Goal: Task Accomplishment & Management: Use online tool/utility

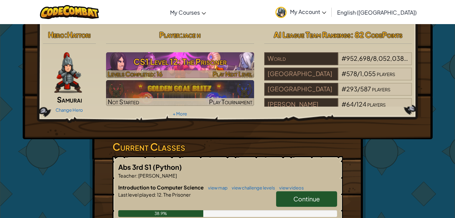
click at [189, 68] on h3 "CS1 Level 12: The Prisoner" at bounding box center [180, 61] width 148 height 15
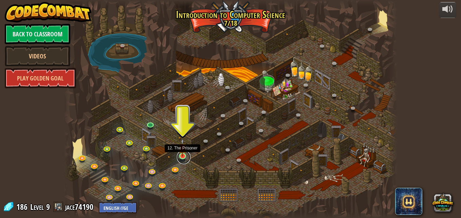
click at [184, 157] on link at bounding box center [184, 157] width 14 height 14
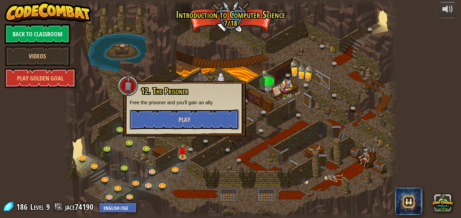
click at [211, 120] on button "Play" at bounding box center [184, 119] width 109 height 20
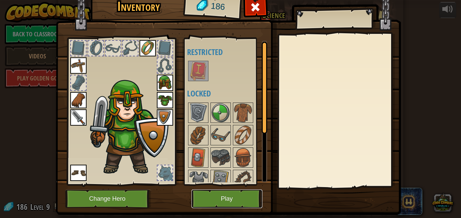
click at [223, 198] on button "Play" at bounding box center [226, 198] width 71 height 19
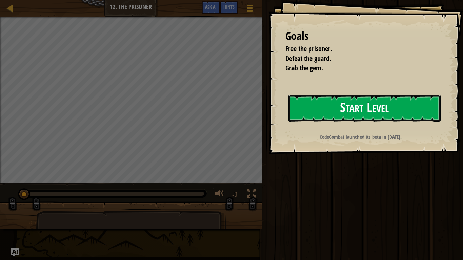
click at [367, 110] on button "Start Level" at bounding box center [365, 108] width 152 height 27
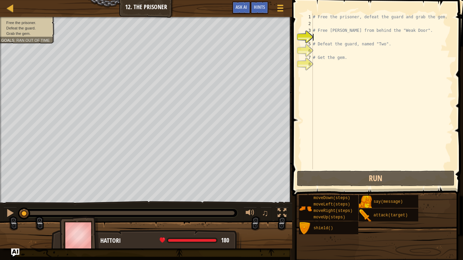
click at [321, 27] on div "# Free the prisoner, defeat the guard and grab the gem. # Free [PERSON_NAME] fr…" at bounding box center [382, 99] width 141 height 170
type textarea "# Free [PERSON_NAME] from behind the "Weak Door"."
click at [316, 22] on div "# Free the prisoner, defeat the guard and grab the gem. # Free [PERSON_NAME] fr…" at bounding box center [382, 99] width 141 height 170
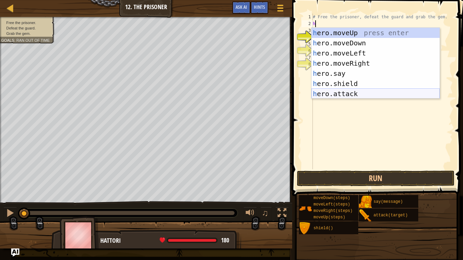
click at [347, 93] on div "h ero.moveUp press enter h ero.moveDown press enter h ero.moveLeft press enter …" at bounding box center [376, 74] width 128 height 92
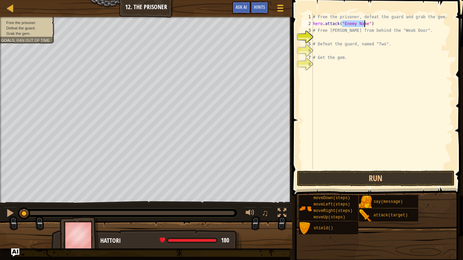
click at [438, 16] on div "# Free the prisoner, defeat the guard and grab the gem. hero . attack ( "Enemy …" at bounding box center [382, 99] width 141 height 170
type textarea "# Free the prisoner, defeat the guard and grab the gem."
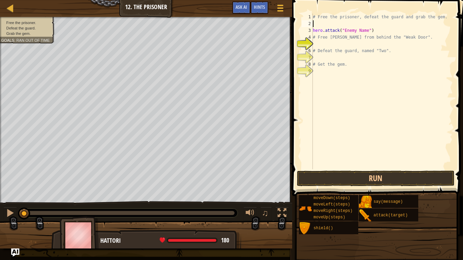
type textarea "h"
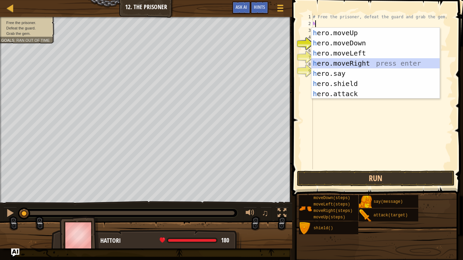
click at [360, 60] on div "h ero.moveUp press enter h ero.moveDown press enter h ero.moveLeft press enter …" at bounding box center [376, 74] width 128 height 92
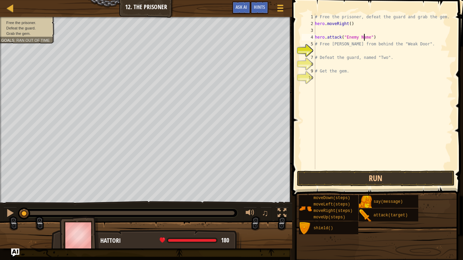
click at [365, 37] on div "# Free the prisoner, defeat the guard and grab the gem. hero . moveRight ( ) he…" at bounding box center [383, 99] width 139 height 170
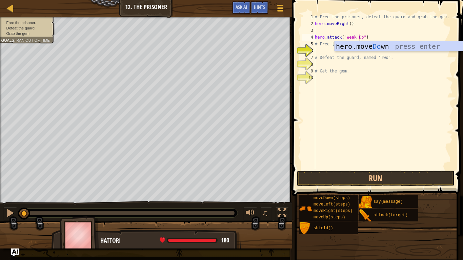
type textarea "hero.attack("Weak Door")"
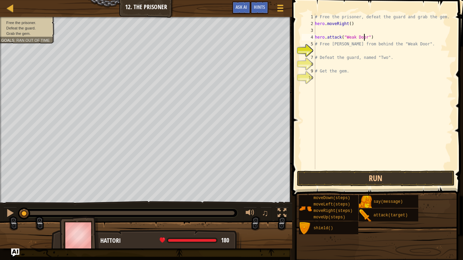
scroll to position [3, 4]
click at [322, 51] on div "# Free the prisoner, defeat the guard and grab the gem. hero . moveRight ( ) he…" at bounding box center [383, 99] width 139 height 170
type textarea "h"
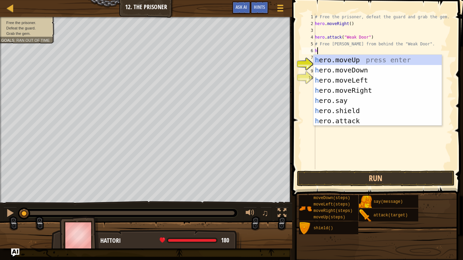
click at [364, 90] on div "h ero.moveUp press enter h ero.moveDown press enter h ero.moveLeft press enter …" at bounding box center [378, 101] width 128 height 92
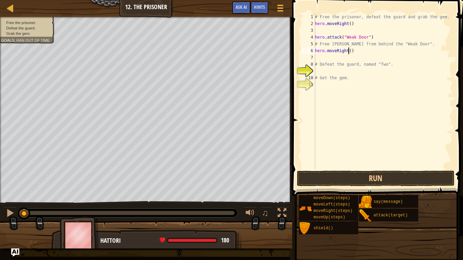
click at [349, 50] on div "# Free the prisoner, defeat the guard and grab the gem. hero . moveRight ( ) he…" at bounding box center [383, 99] width 139 height 170
type textarea "hero.moveRight(3)"
click at [326, 57] on div "# Free the prisoner, defeat the guard and grab the gem. hero . moveRight ( ) he…" at bounding box center [383, 99] width 139 height 170
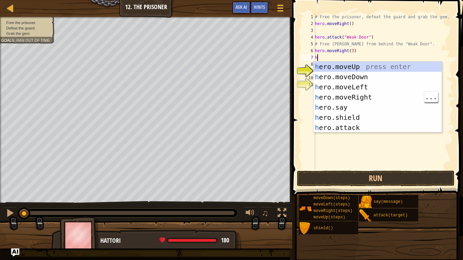
type textarea "h"
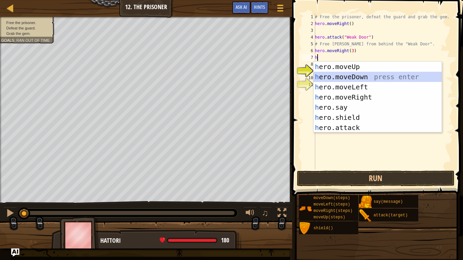
click at [331, 74] on div "h ero.moveUp press enter h ero.moveDown press enter h ero.moveLeft press enter …" at bounding box center [378, 108] width 128 height 92
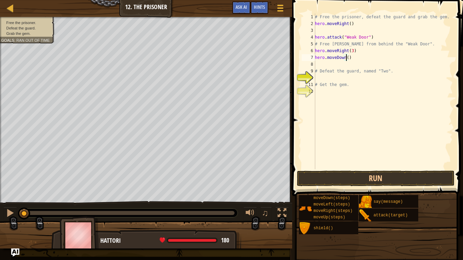
click at [346, 57] on div "# Free the prisoner, defeat the guard and grab the gem. hero . moveRight ( ) he…" at bounding box center [383, 99] width 139 height 170
type textarea "hero.moveDown(2)"
click at [322, 77] on div "# Free the prisoner, defeat the guard and grab the gem. hero . moveRight ( ) he…" at bounding box center [383, 99] width 139 height 170
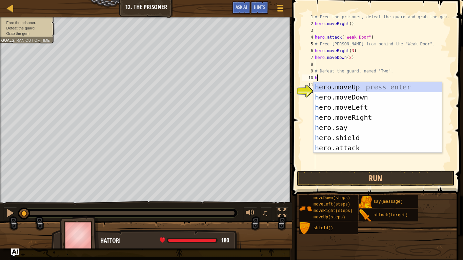
click at [350, 145] on div "h ero.moveUp press enter h ero.moveDown press enter h ero.moveLeft press enter …" at bounding box center [378, 128] width 128 height 92
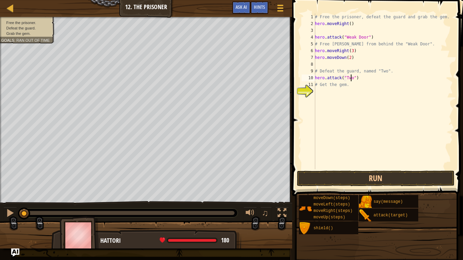
scroll to position [3, 2]
type textarea "hero.attack("Two")"
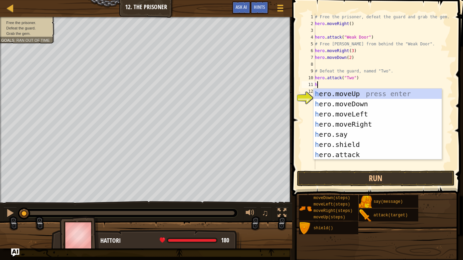
click at [354, 157] on div "h ero.moveUp press enter h ero.moveDown press enter h ero.moveLeft press enter …" at bounding box center [378, 135] width 128 height 92
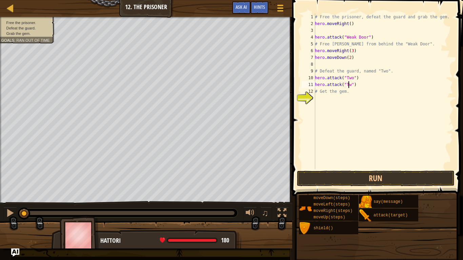
scroll to position [3, 3]
type textarea "hero.attack("Two")"
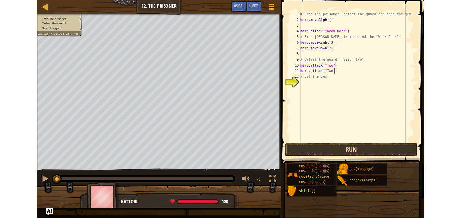
scroll to position [3, 0]
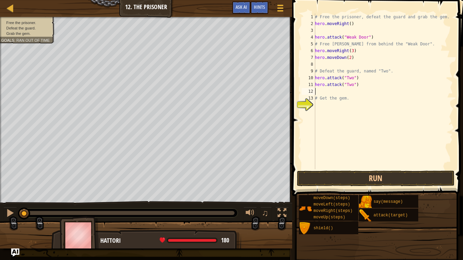
type textarea "h"
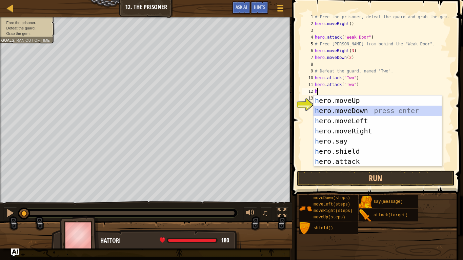
click at [338, 109] on div "h ero.moveUp press enter h ero.moveDown press enter h ero.moveLeft press enter …" at bounding box center [378, 142] width 128 height 92
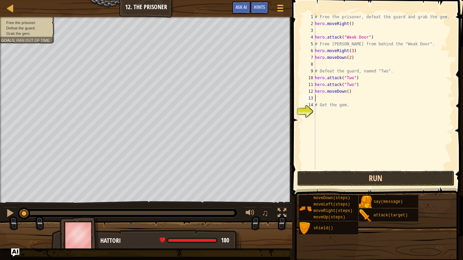
click at [379, 176] on button "Run" at bounding box center [376, 179] width 158 height 16
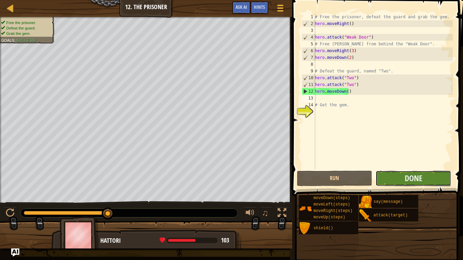
click at [401, 177] on button "Done" at bounding box center [414, 179] width 76 height 16
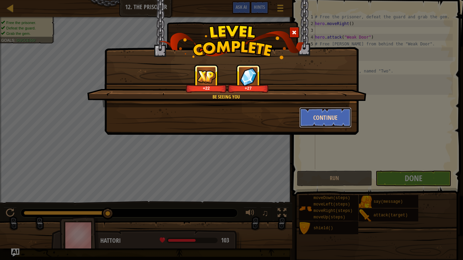
click at [322, 123] on button "Continue" at bounding box center [325, 118] width 53 height 20
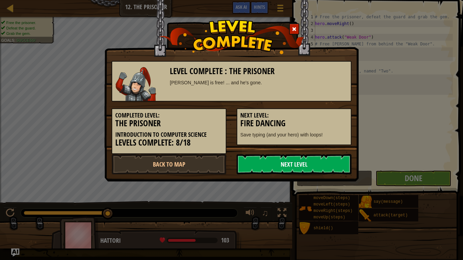
click at [306, 162] on link "Next Level" at bounding box center [294, 164] width 115 height 20
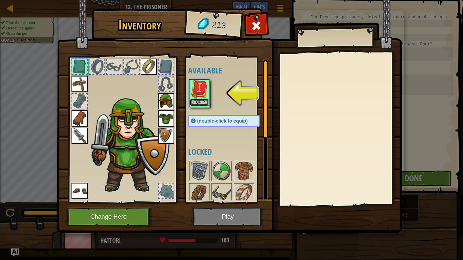
click at [202, 103] on button "Equip" at bounding box center [199, 102] width 19 height 7
